Goal: Transaction & Acquisition: Purchase product/service

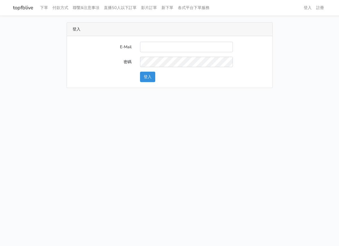
type input "[EMAIL_ADDRESS][DOMAIN_NAME]"
click at [155, 76] on button "登入" at bounding box center [147, 77] width 15 height 10
click at [149, 77] on button "登入" at bounding box center [147, 77] width 15 height 10
click at [286, 52] on div "登入 E-Mail 密碼 登入" at bounding box center [170, 55] width 322 height 66
click at [189, 45] on input "E-Mail" at bounding box center [186, 47] width 93 height 10
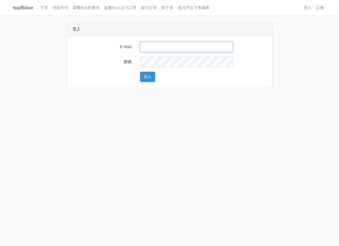
type input "[EMAIL_ADDRESS][DOMAIN_NAME]"
click at [154, 75] on button "登入" at bounding box center [147, 77] width 15 height 10
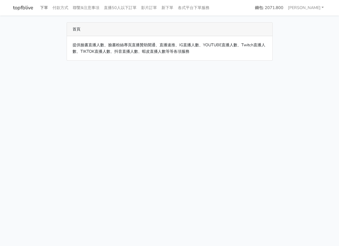
click at [47, 7] on link "下單" at bounding box center [44, 7] width 12 height 11
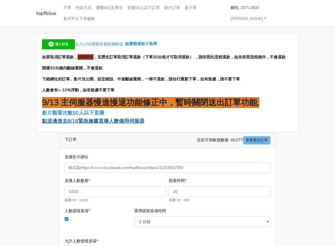
click at [51, 118] on span "點這邊進去8/16緊急臉書直播人數備用伺服器" at bounding box center [93, 121] width 102 height 7
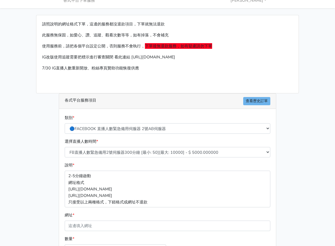
scroll to position [73, 0]
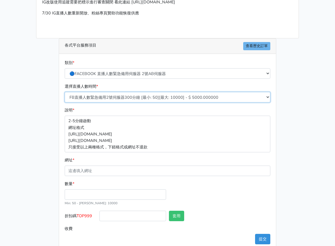
click at [121, 92] on select "FB直播人數緊急備用2號伺服器300分鐘 [最小: 50][最大: 10000] - $ 5000.000000 FB直播人數緊急備用2號伺服器60分鐘 [最…" at bounding box center [168, 97] width 206 height 10
select select "573"
click at [65, 92] on select "FB直播人數緊急備用2號伺服器300分鐘 [最小: 50][最大: 10000] - $ 5000.000000 FB直播人數緊急備用2號伺服器60分鐘 [最…" at bounding box center [168, 97] width 206 height 10
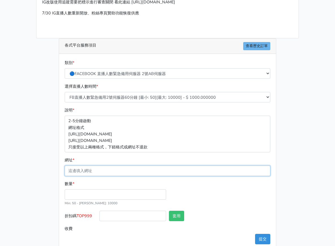
click at [113, 166] on input "網址 *" at bounding box center [168, 171] width 206 height 10
paste input "[URL][DOMAIN_NAME]"
type input "[URL][DOMAIN_NAME]"
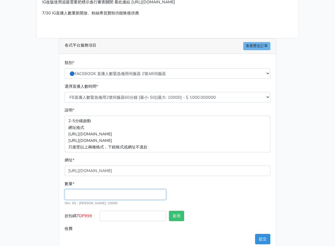
scroll to position [0, 0]
click at [123, 190] on input "數量 *" at bounding box center [115, 195] width 101 height 10
type input "50"
type input "50.000"
click at [263, 235] on div "類別 * 🔵FACEBOOK 直播人數緊急備用伺服器 2號AB伺服器 🔵FACEBOOK 網軍專用貼文留言 安全保密 🔵9/30 FACEBOOK 直播人數緩…" at bounding box center [167, 152] width 217 height 196
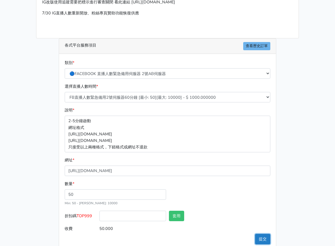
click at [270, 234] on button "提交" at bounding box center [262, 239] width 15 height 10
